Goal: Register for event/course

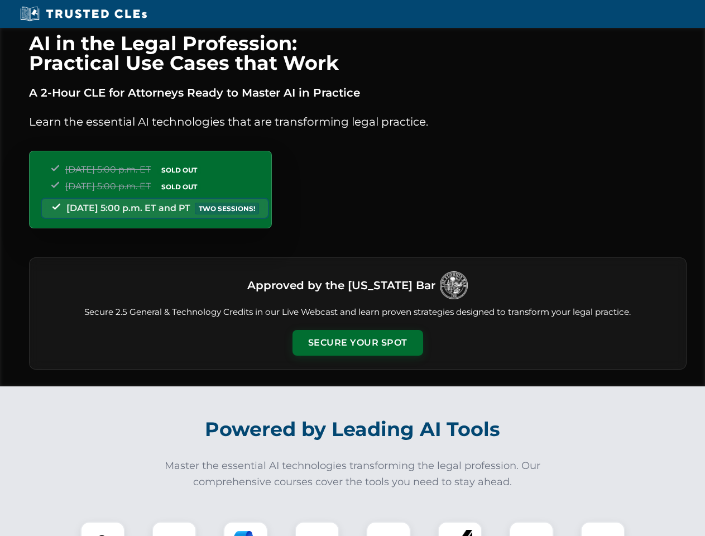
click at [357, 343] on button "Secure Your Spot" at bounding box center [357, 343] width 131 height 26
click at [103, 529] on img at bounding box center [103, 543] width 32 height 32
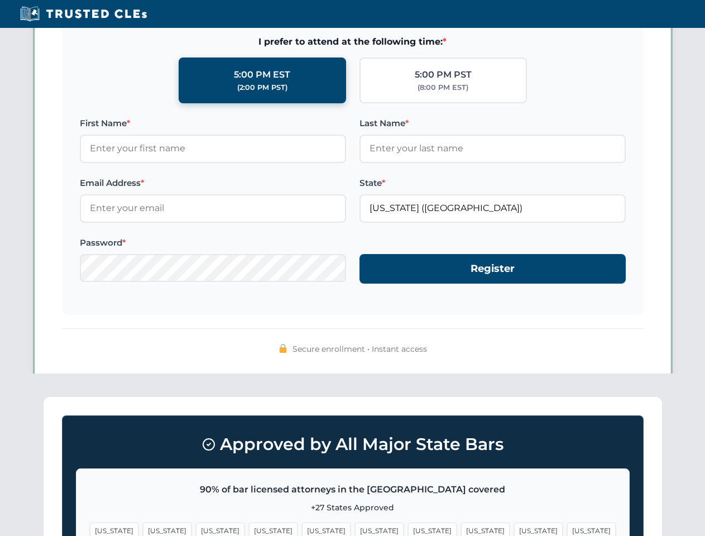
click at [408, 529] on span "[US_STATE]" at bounding box center [432, 530] width 49 height 16
click at [514, 529] on span "[US_STATE]" at bounding box center [538, 530] width 49 height 16
